Goal: Information Seeking & Learning: Learn about a topic

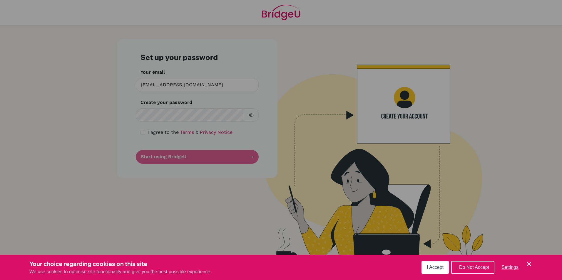
click at [425, 264] on button "I Accept" at bounding box center [434, 267] width 27 height 13
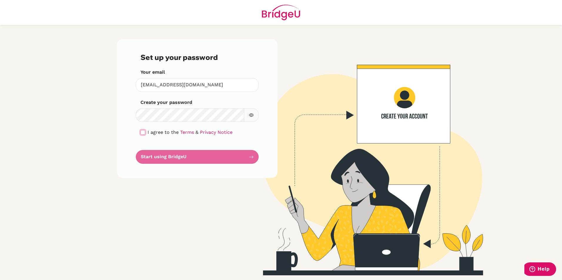
click at [141, 133] on input "checkbox" at bounding box center [142, 132] width 5 height 5
checkbox input "true"
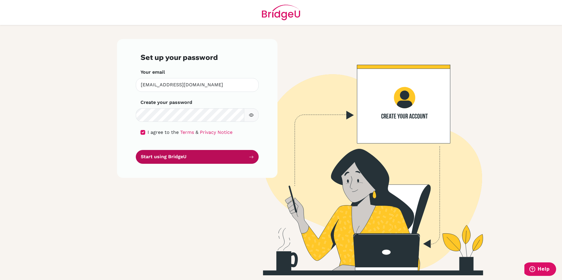
click at [168, 155] on button "Start using BridgeU" at bounding box center [197, 157] width 123 height 14
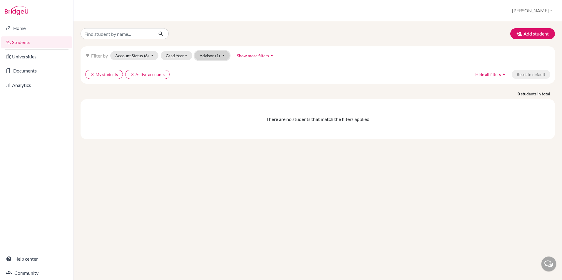
click at [216, 55] on span "(1)" at bounding box center [217, 55] width 5 height 5
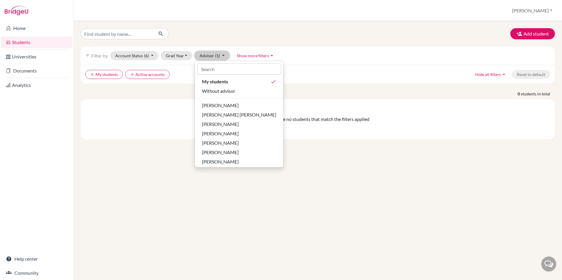
click at [217, 54] on span "(1)" at bounding box center [217, 55] width 5 height 5
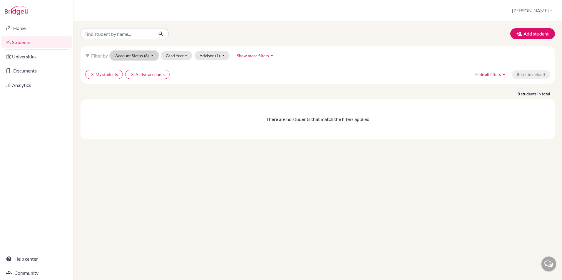
click at [146, 56] on span "(6)" at bounding box center [146, 55] width 5 height 5
click at [146, 55] on span "(6)" at bounding box center [146, 55] width 5 height 5
click at [178, 55] on button "Grad Year" at bounding box center [177, 55] width 32 height 9
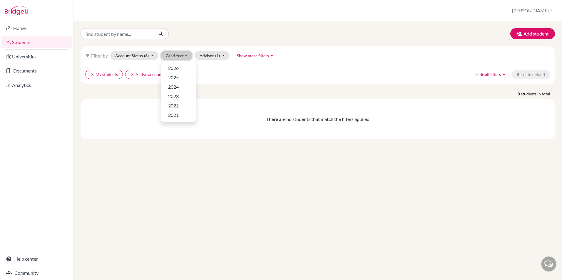
click at [178, 55] on button "Grad Year" at bounding box center [177, 55] width 32 height 9
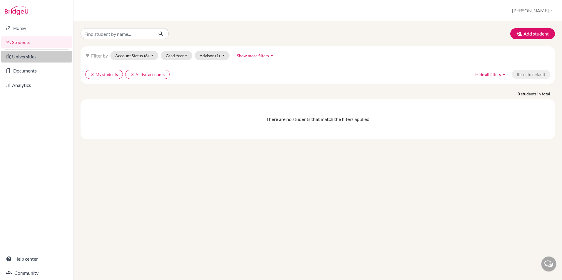
click at [44, 59] on link "Universities" at bounding box center [36, 57] width 71 height 12
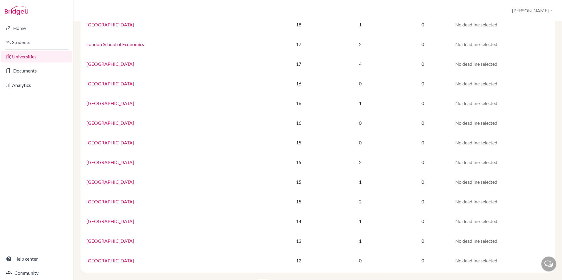
scroll to position [316, 0]
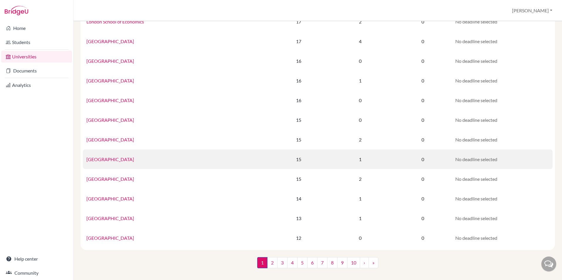
click at [125, 160] on link "[GEOGRAPHIC_DATA]" at bounding box center [110, 160] width 48 height 6
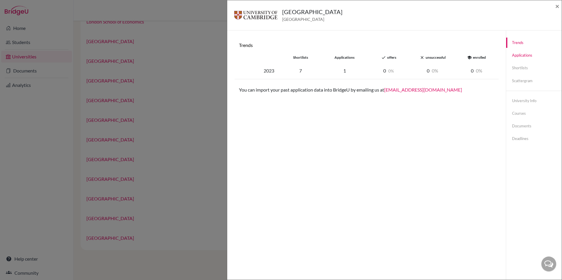
click at [516, 56] on link "Applications" at bounding box center [534, 55] width 56 height 10
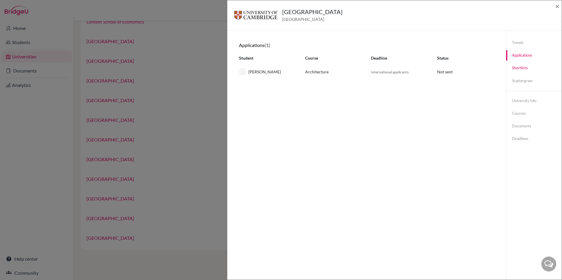
click at [519, 67] on link "Shortlists" at bounding box center [534, 68] width 56 height 10
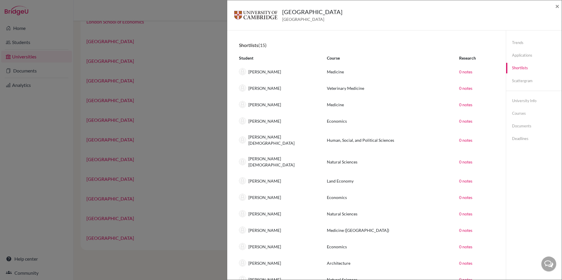
click at [195, 70] on div "University of Cambridge United Kingdom × Trends shortlists applications done of…" at bounding box center [281, 140] width 562 height 280
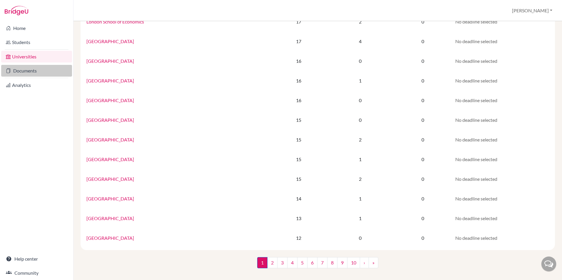
click at [56, 73] on link "Documents" at bounding box center [36, 71] width 71 height 12
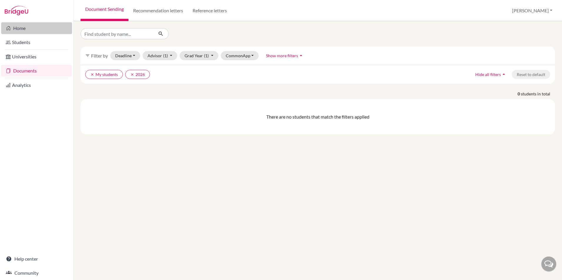
click at [15, 29] on link "Home" at bounding box center [36, 28] width 71 height 12
